Goal: Task Accomplishment & Management: Manage account settings

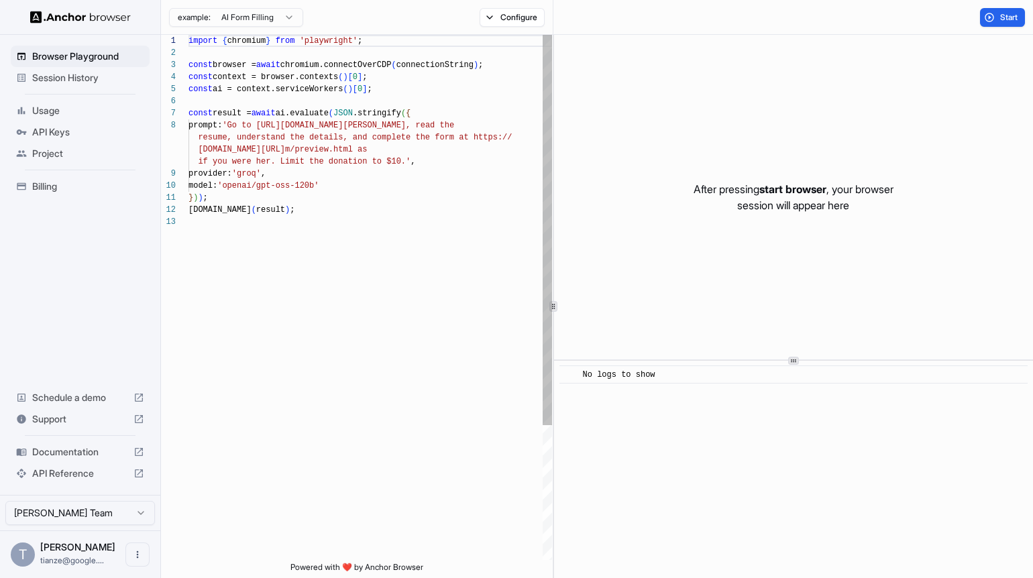
scroll to position [85, 0]
click at [58, 193] on span "Billing" at bounding box center [88, 186] width 112 height 13
